Goal: Transaction & Acquisition: Purchase product/service

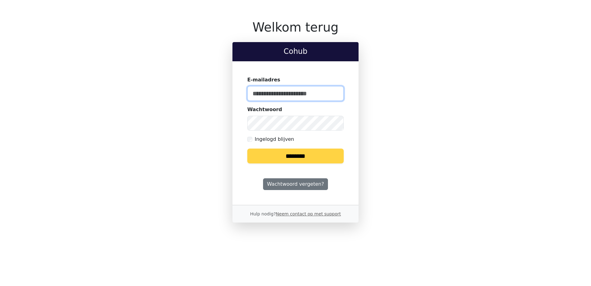
type input "**********"
click at [297, 153] on input "********" at bounding box center [295, 155] width 96 height 15
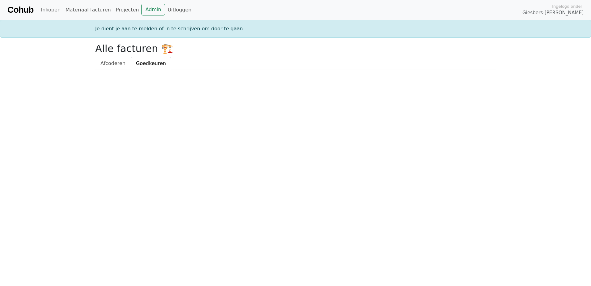
click at [151, 32] on div "Je dient je aan te melden of in te schrijven om door te gaan." at bounding box center [295, 28] width 408 height 7
click at [121, 12] on link "Projecten" at bounding box center [127, 10] width 28 height 12
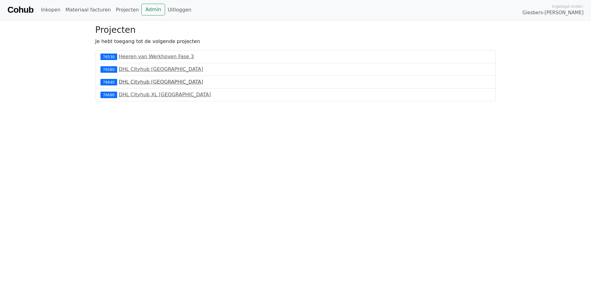
click at [149, 81] on link "DHL Cityhub [GEOGRAPHIC_DATA]" at bounding box center [161, 82] width 84 height 6
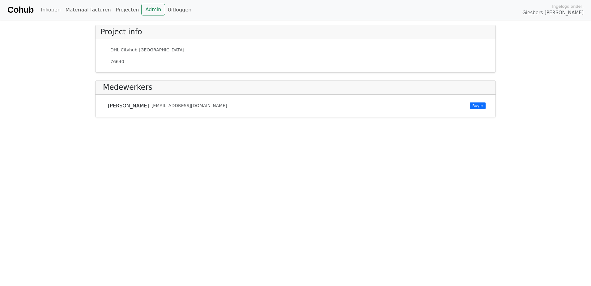
click at [133, 65] on div "76640" at bounding box center [295, 61] width 390 height 11
click at [121, 11] on link "Projecten" at bounding box center [127, 10] width 28 height 12
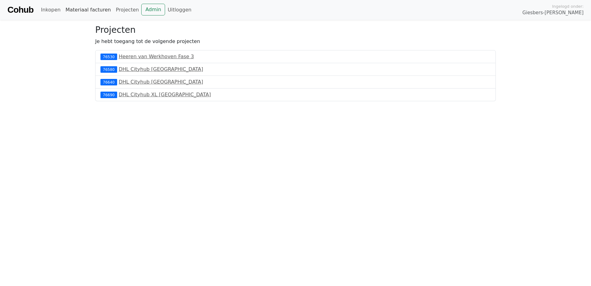
click at [82, 10] on link "Materiaal facturen" at bounding box center [88, 10] width 50 height 12
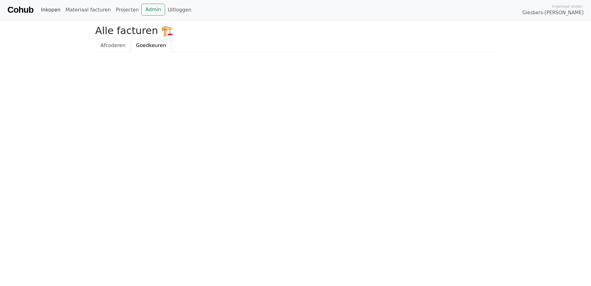
click at [57, 8] on link "Inkopen" at bounding box center [50, 10] width 24 height 12
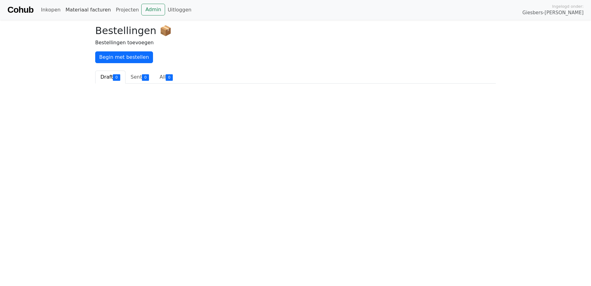
click at [70, 8] on link "Materiaal facturen" at bounding box center [88, 10] width 50 height 12
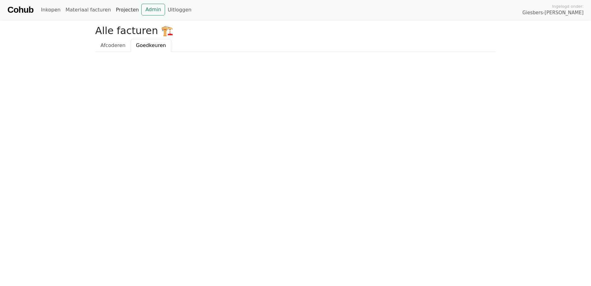
click at [121, 11] on link "Projecten" at bounding box center [127, 10] width 28 height 12
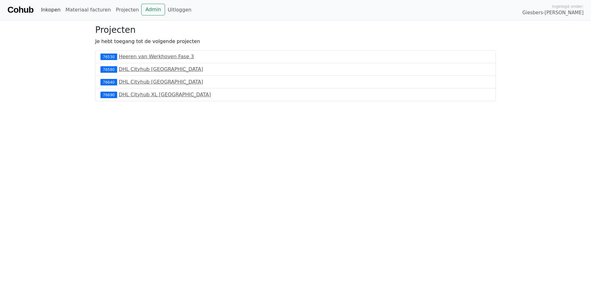
click at [53, 10] on link "Inkopen" at bounding box center [50, 10] width 24 height 12
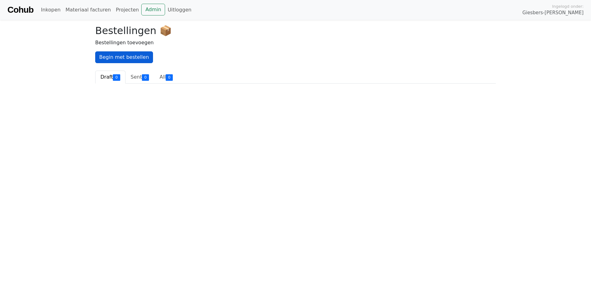
click at [111, 55] on link "Begin met bestellen" at bounding box center [124, 57] width 58 height 12
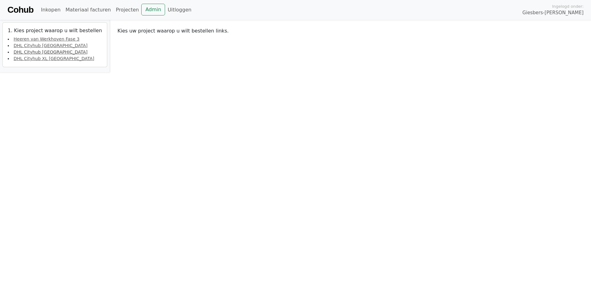
click at [59, 52] on link "DHL Cityhub [GEOGRAPHIC_DATA]" at bounding box center [51, 51] width 74 height 5
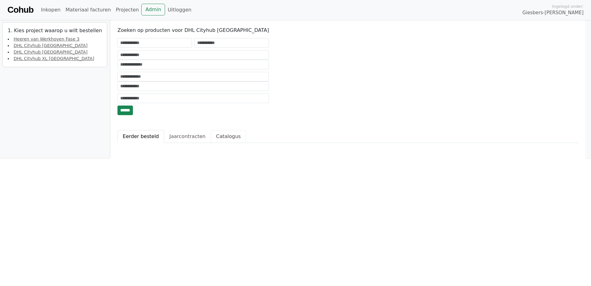
click at [211, 138] on link "Catalogus" at bounding box center [228, 136] width 35 height 13
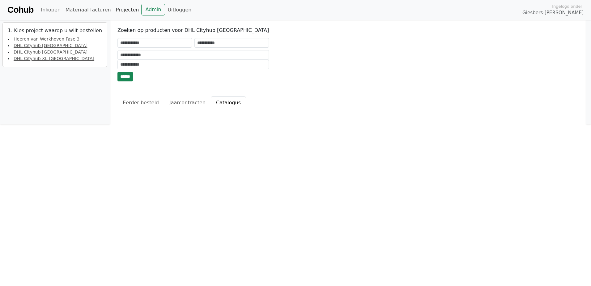
click at [117, 9] on link "Projecten" at bounding box center [127, 10] width 28 height 12
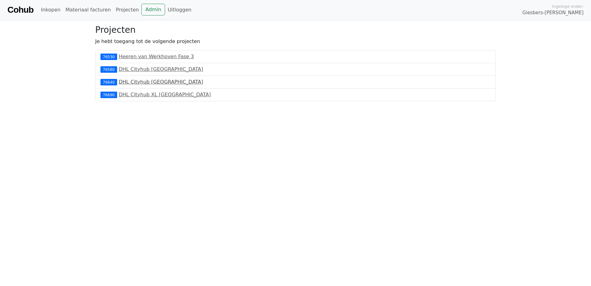
click at [137, 83] on link "DHL Cityhub [GEOGRAPHIC_DATA]" at bounding box center [161, 82] width 84 height 6
